Goal: Task Accomplishment & Management: Manage account settings

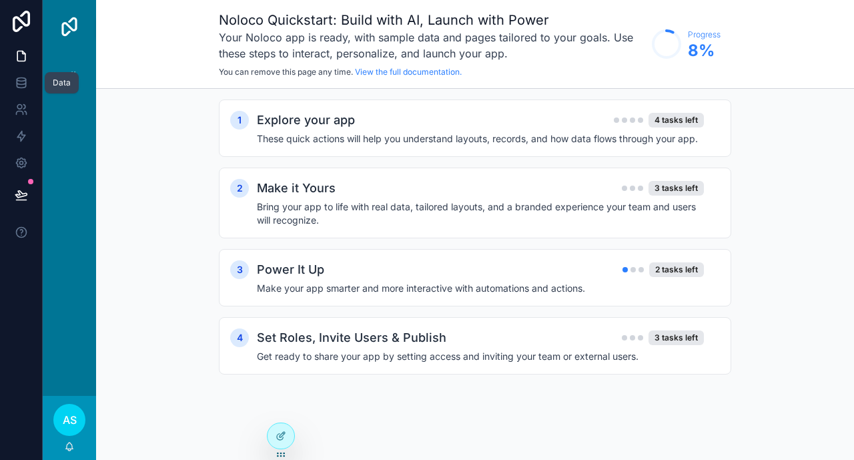
click at [29, 79] on link at bounding box center [21, 82] width 42 height 27
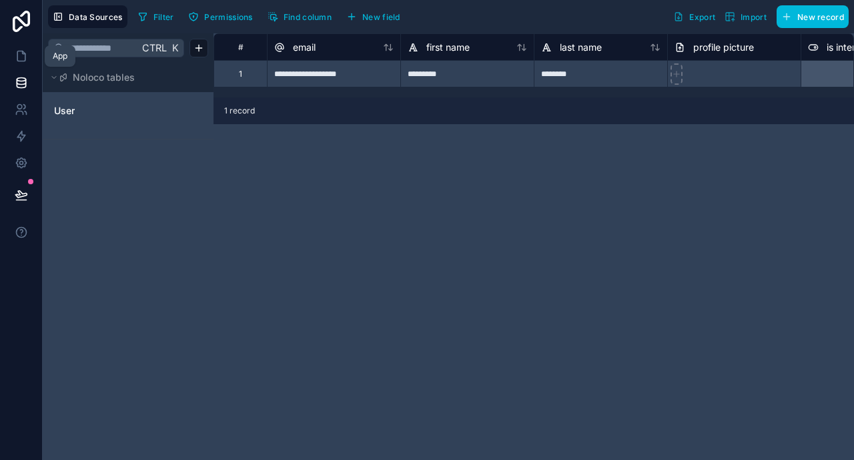
click at [23, 53] on icon at bounding box center [23, 52] width 3 height 3
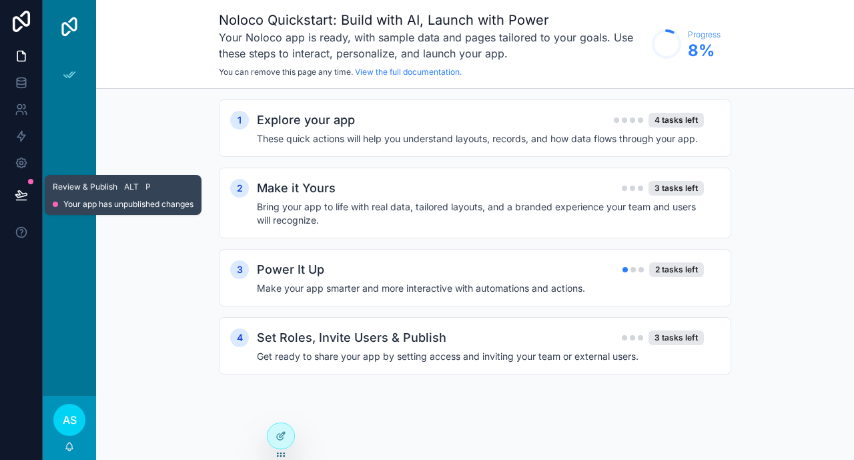
click at [27, 184] on button at bounding box center [21, 194] width 29 height 37
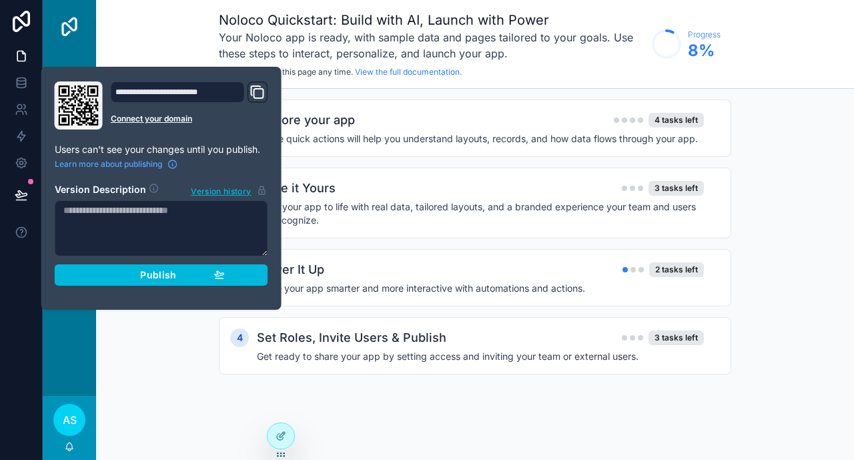
click at [380, 119] on div "Explore your app 4 tasks left" at bounding box center [480, 120] width 447 height 19
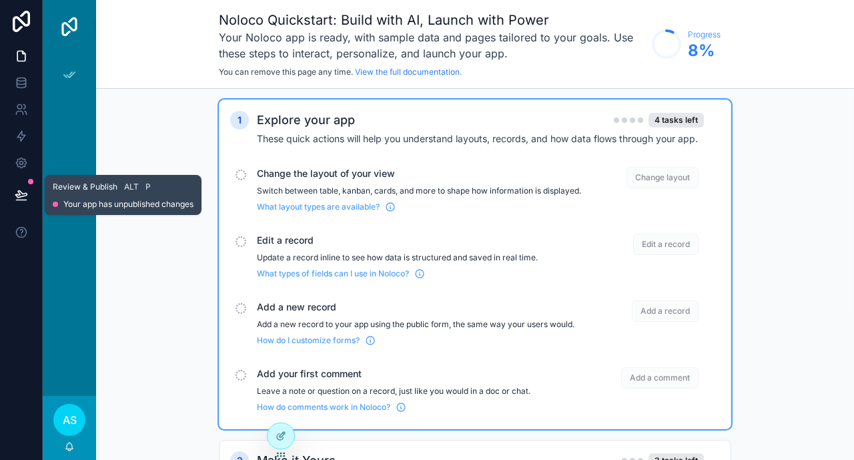
click at [7, 197] on button at bounding box center [21, 194] width 29 height 37
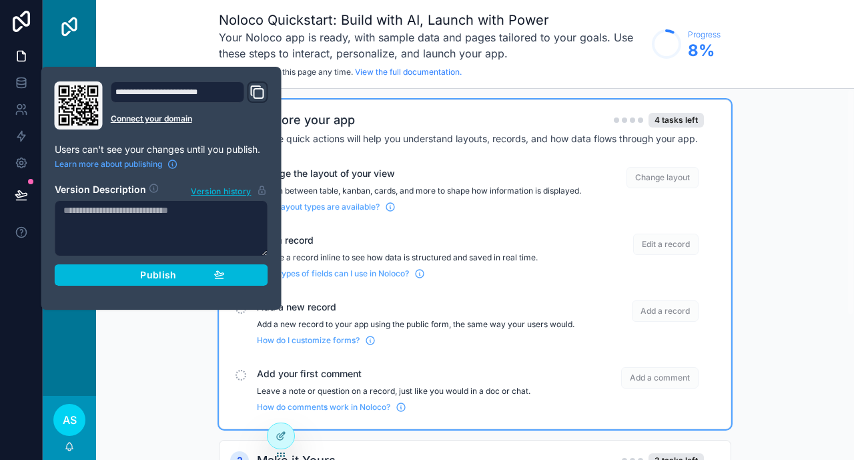
click at [262, 97] on icon "Domain and Custom Link" at bounding box center [258, 93] width 9 height 9
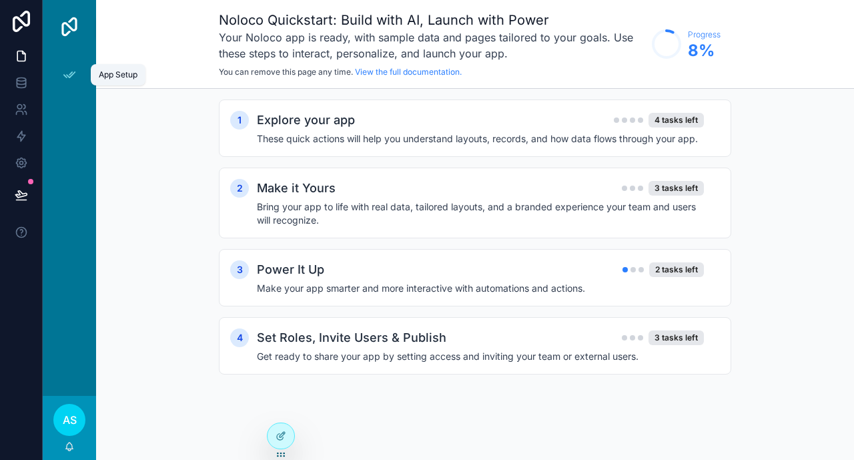
click at [72, 80] on icon "scrollable content" at bounding box center [69, 74] width 13 height 13
click at [23, 21] on icon at bounding box center [21, 21] width 27 height 21
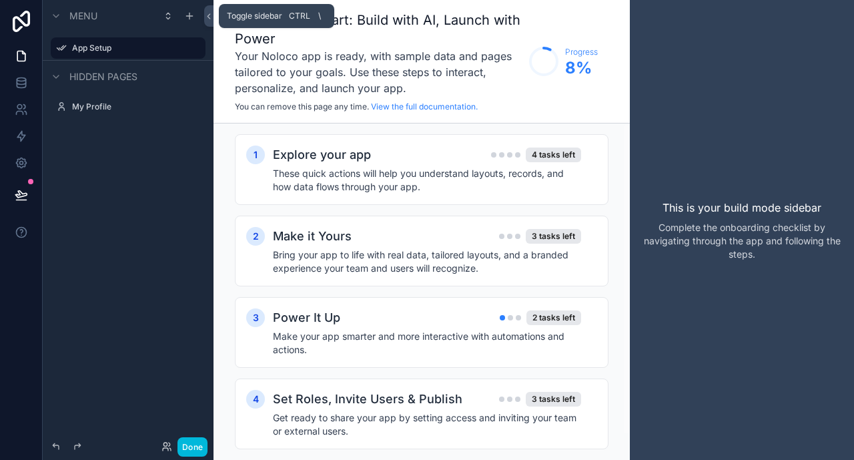
click at [209, 17] on icon at bounding box center [209, 16] width 3 height 5
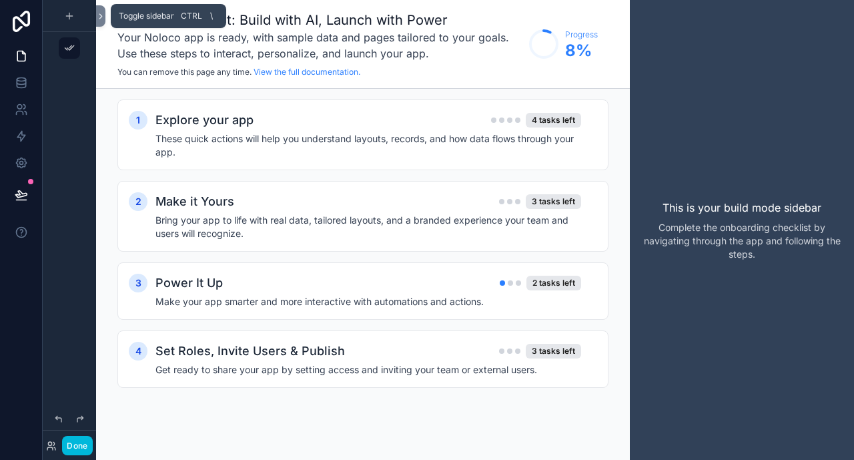
click at [105, 15] on icon at bounding box center [100, 16] width 9 height 10
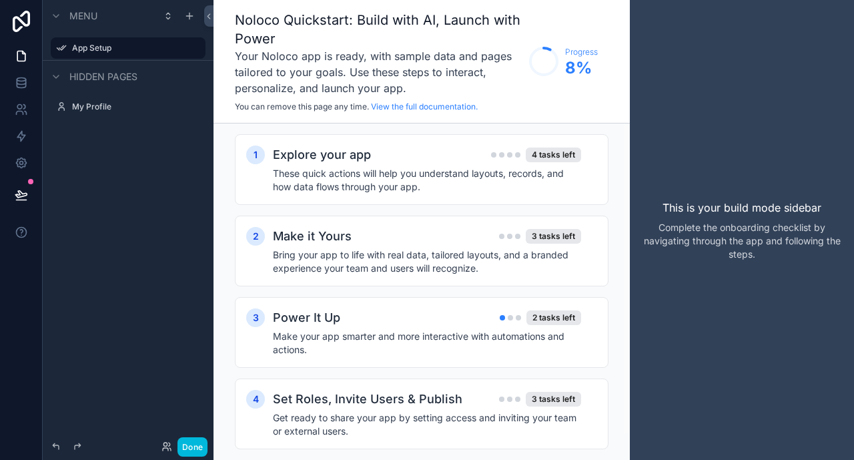
click at [75, 103] on label "My Profile" at bounding box center [134, 106] width 125 height 11
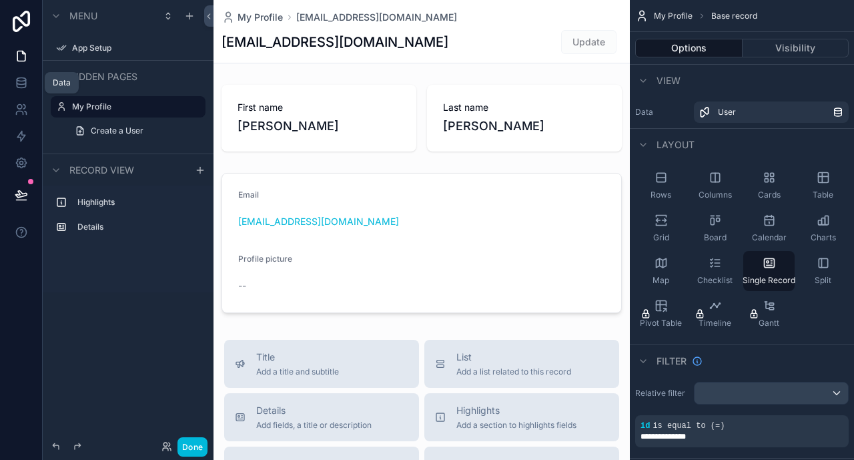
click at [14, 89] on link at bounding box center [21, 82] width 42 height 27
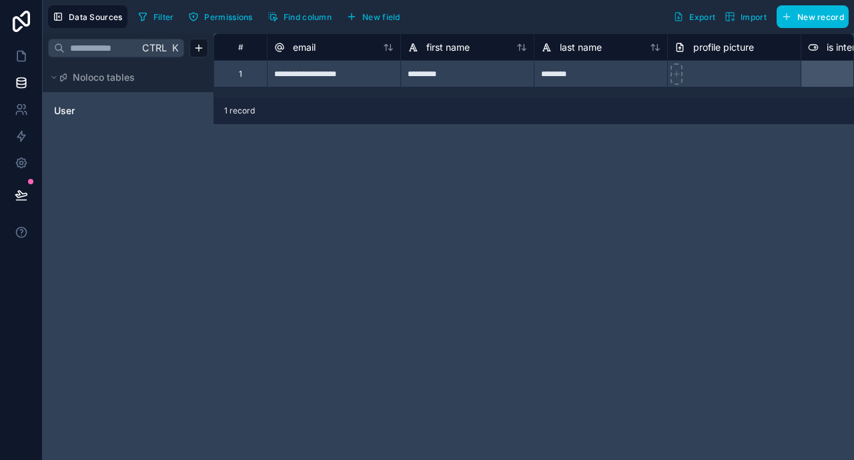
click at [65, 109] on span "User" at bounding box center [64, 110] width 21 height 13
click at [106, 11] on button "Data Sources" at bounding box center [87, 16] width 79 height 23
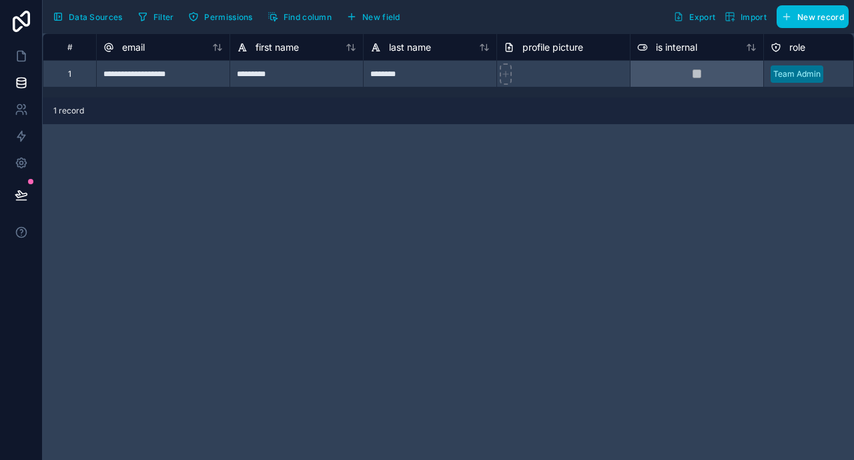
click at [106, 11] on button "Data Sources" at bounding box center [87, 16] width 79 height 23
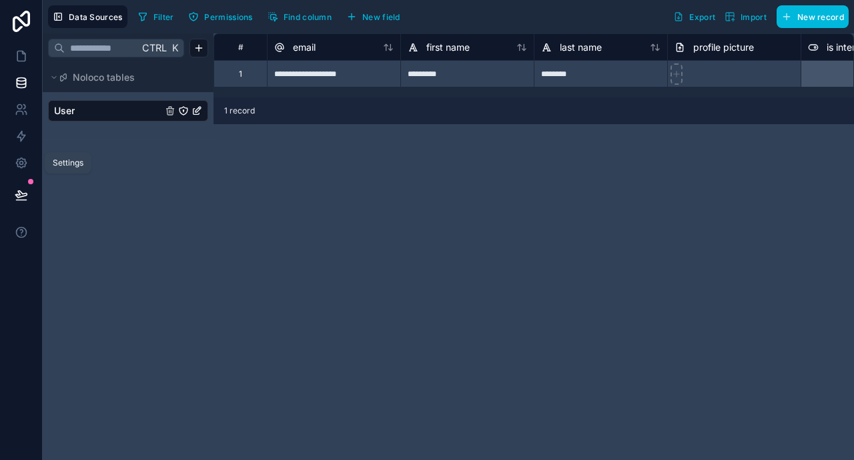
click at [23, 166] on icon at bounding box center [21, 162] width 13 height 13
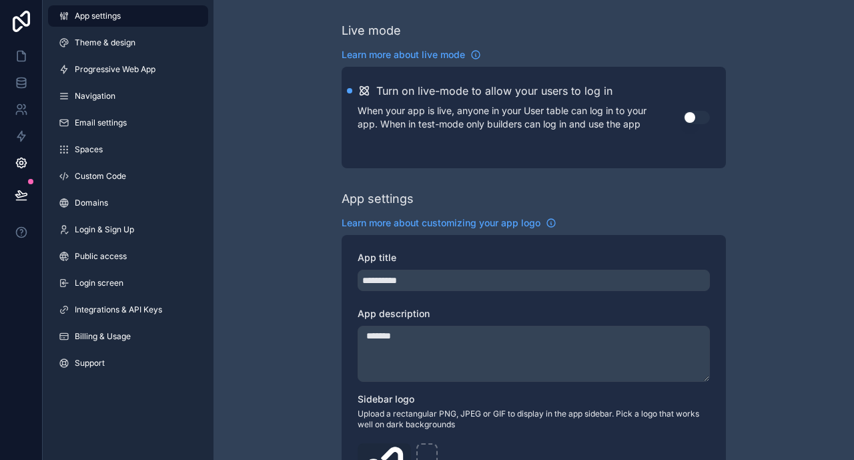
click at [22, 21] on icon at bounding box center [21, 21] width 17 height 21
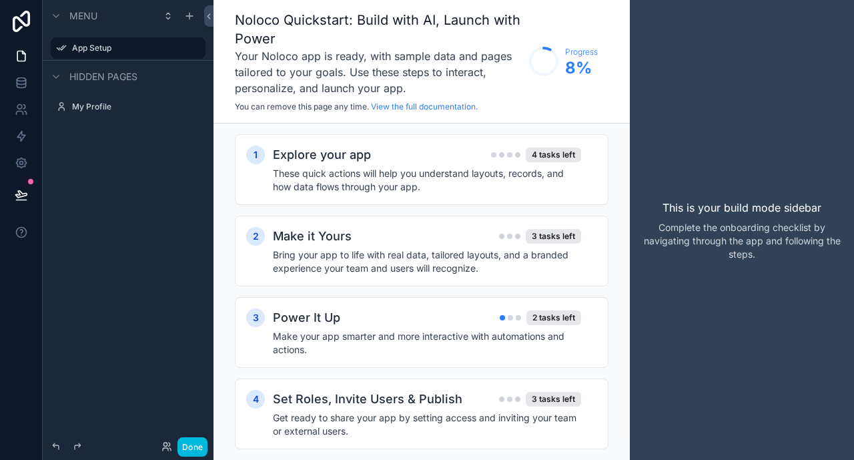
click at [308, 166] on div "Explore your app 4 tasks left These quick actions will help you understand layo…" at bounding box center [435, 170] width 324 height 48
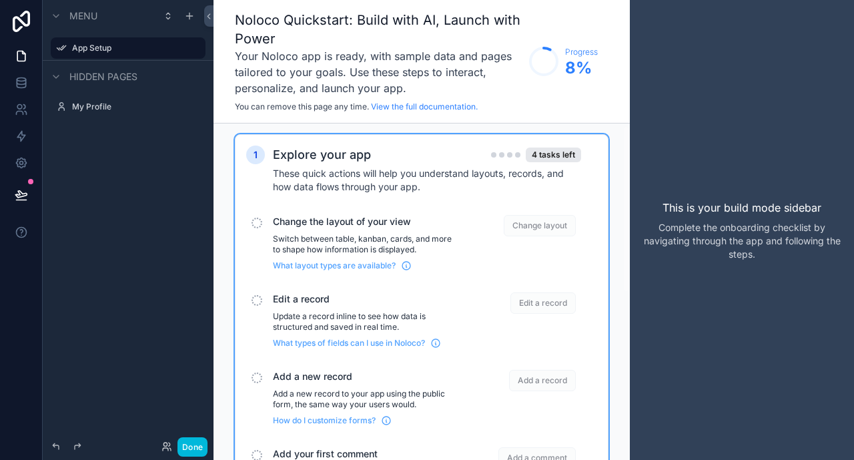
scroll to position [67, 0]
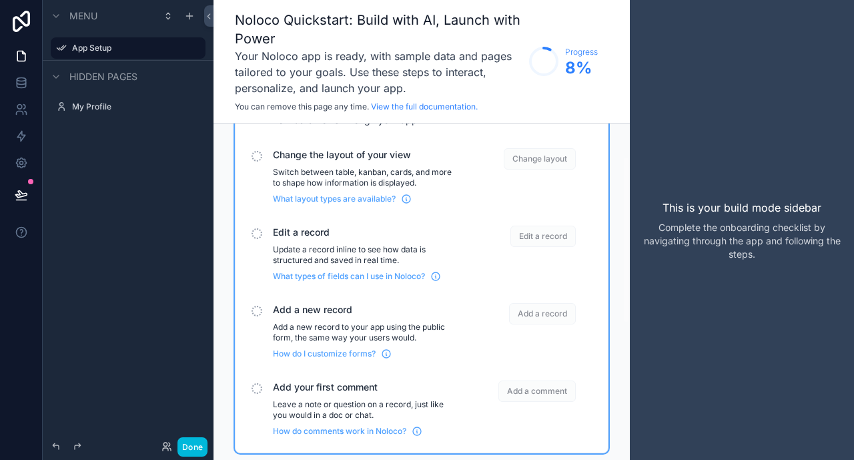
click at [549, 163] on span "Change layout" at bounding box center [540, 158] width 72 height 21
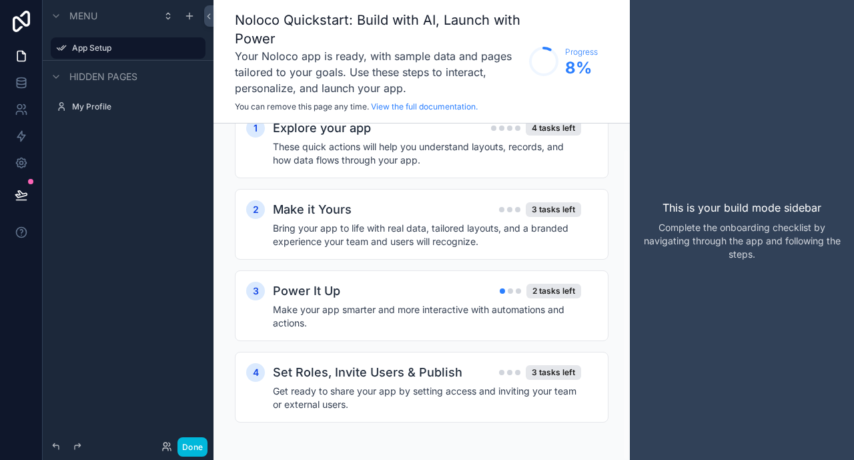
scroll to position [0, 0]
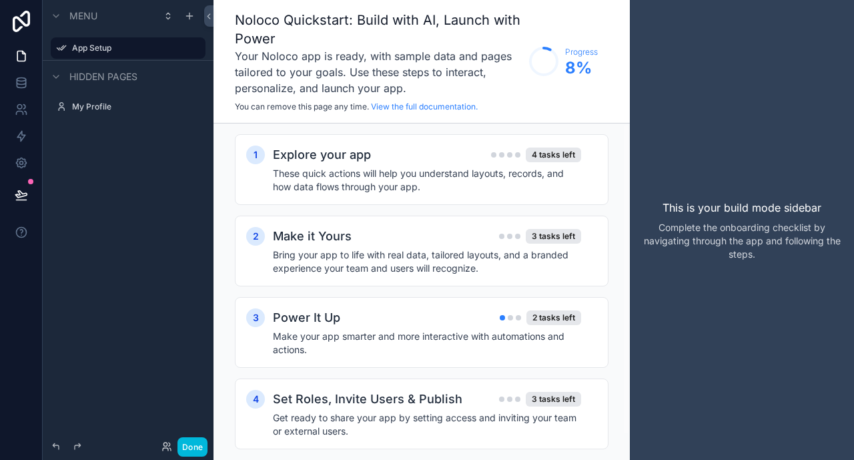
click at [398, 165] on div "Explore your app 4 tasks left These quick actions will help you understand layo…" at bounding box center [435, 170] width 324 height 48
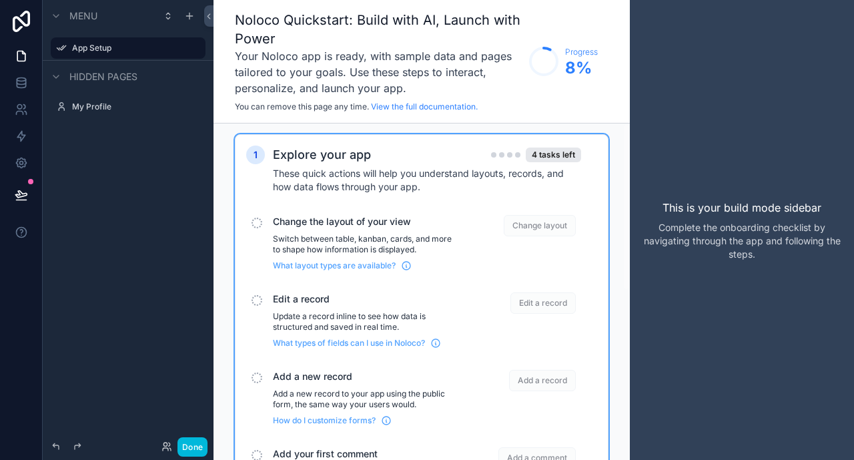
click at [314, 218] on span "Change the layout of your view" at bounding box center [366, 221] width 186 height 13
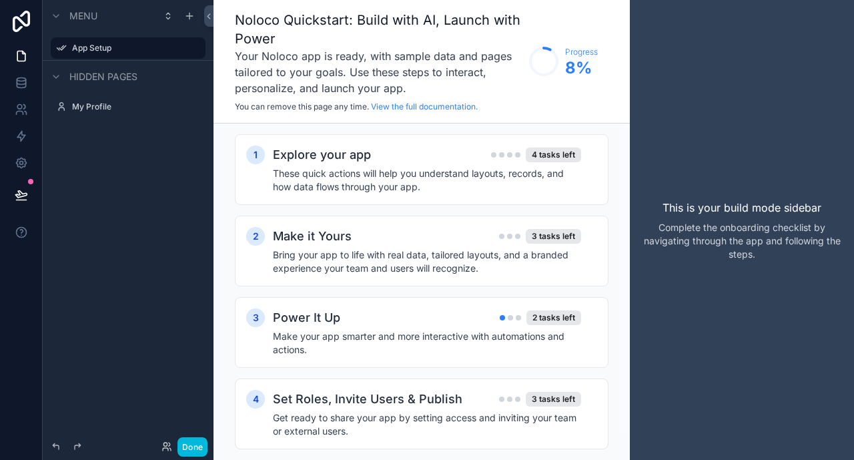
drag, startPoint x: 317, startPoint y: 173, endPoint x: 322, endPoint y: 180, distance: 8.1
click at [318, 173] on h4 "These quick actions will help you understand layouts, records, and how data flo…" at bounding box center [427, 180] width 308 height 27
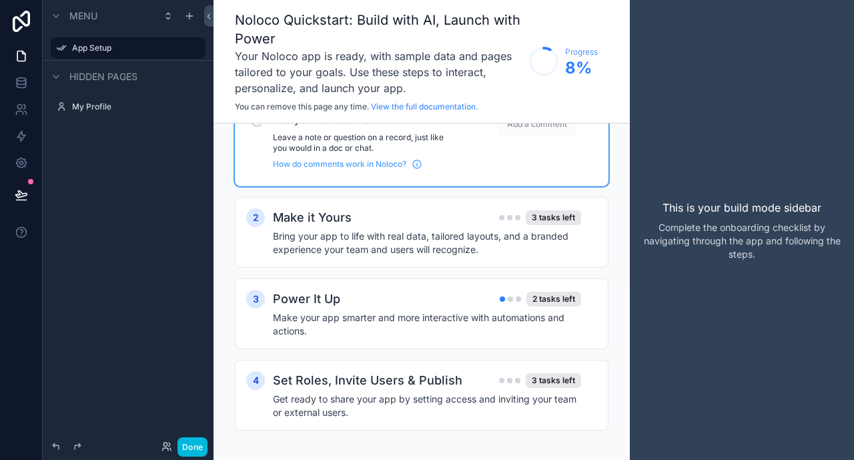
scroll to position [342, 0]
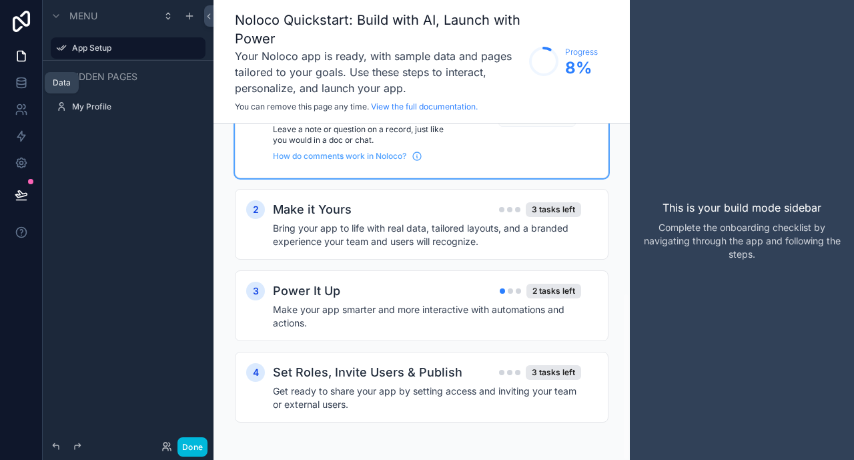
click at [29, 86] on link at bounding box center [21, 82] width 42 height 27
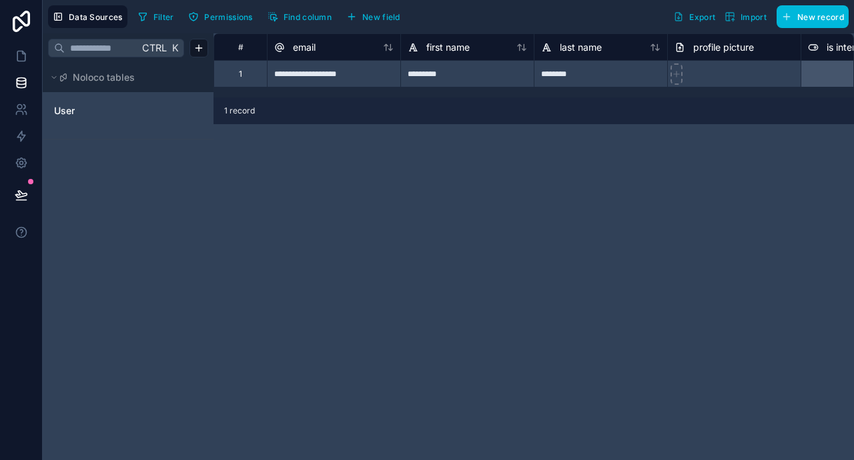
click at [71, 107] on span "User" at bounding box center [64, 110] width 21 height 13
click at [59, 11] on icon "button" at bounding box center [58, 16] width 11 height 11
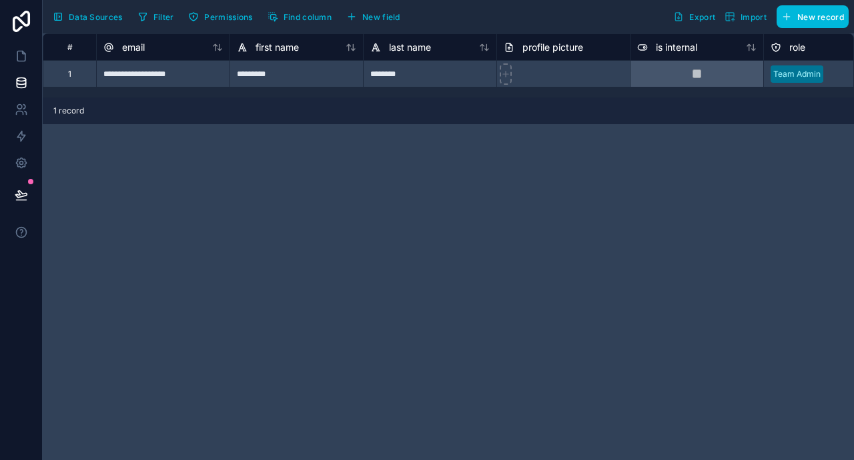
click at [59, 11] on icon "button" at bounding box center [58, 16] width 11 height 11
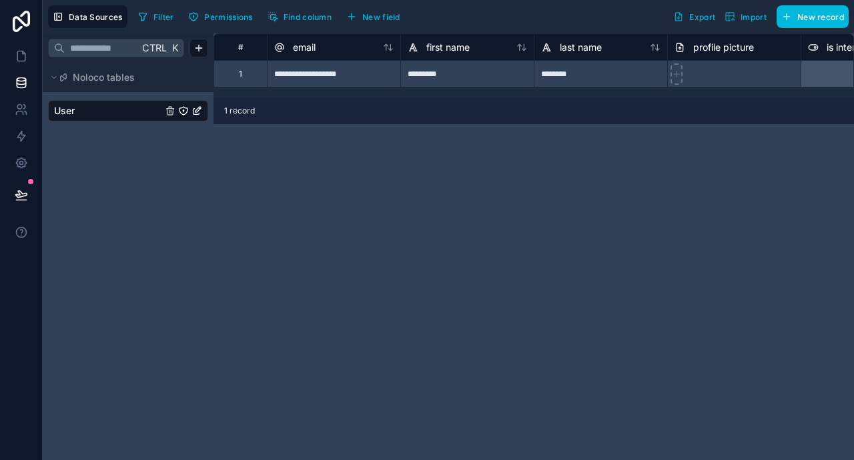
click at [21, 17] on icon at bounding box center [21, 21] width 17 height 21
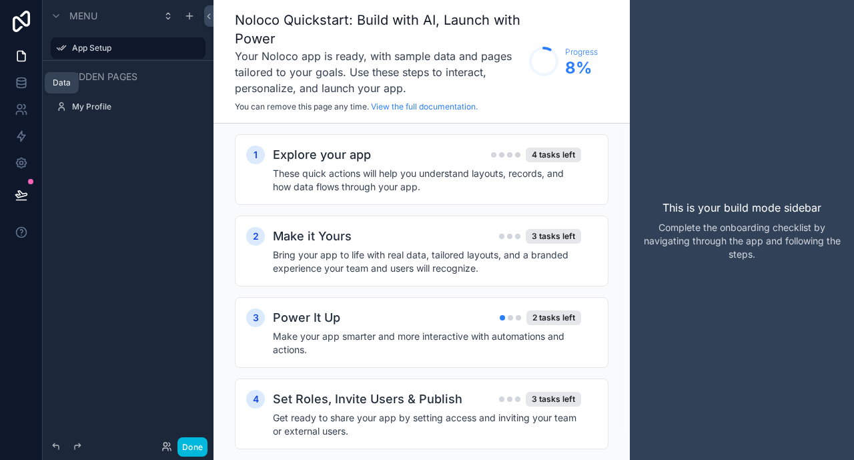
click at [21, 78] on icon at bounding box center [21, 79] width 9 height 3
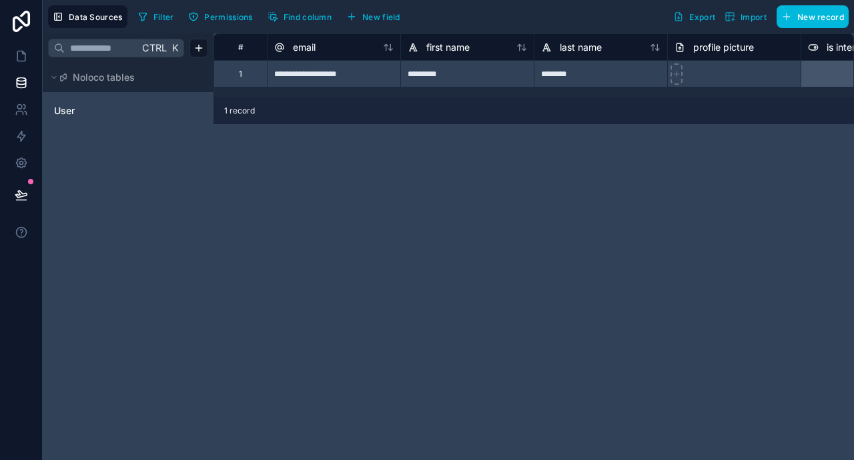
click at [298, 15] on span "Find column" at bounding box center [308, 17] width 48 height 10
click at [322, 306] on div "**********" at bounding box center [534, 246] width 641 height 427
click at [93, 13] on span "Data Sources" at bounding box center [96, 17] width 54 height 10
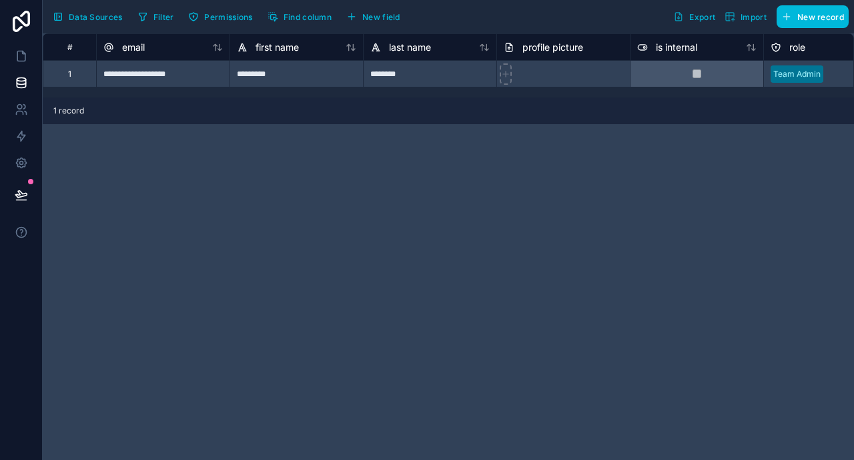
click at [93, 13] on span "Data Sources" at bounding box center [96, 17] width 54 height 10
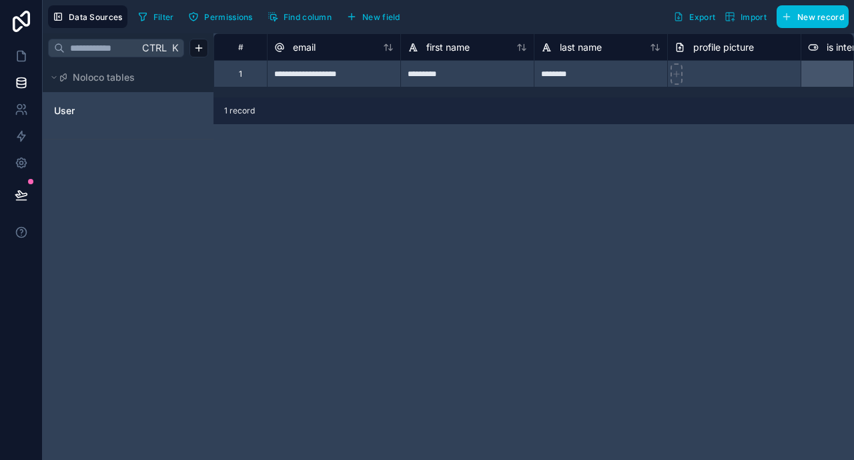
click at [22, 28] on icon at bounding box center [21, 21] width 27 height 21
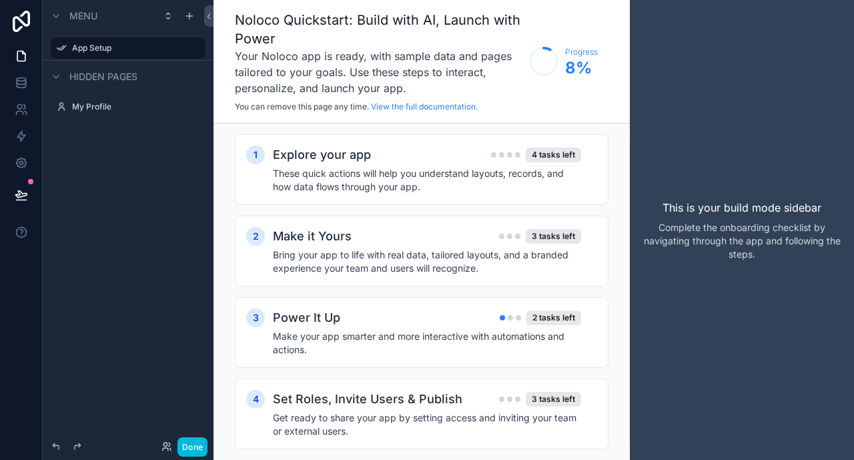
scroll to position [27, 0]
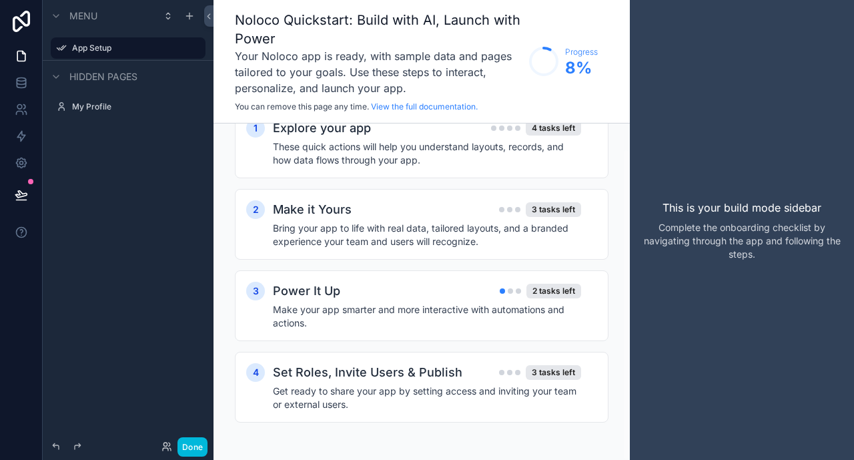
click at [24, 12] on icon at bounding box center [21, 21] width 17 height 21
